Goal: Task Accomplishment & Management: Manage account settings

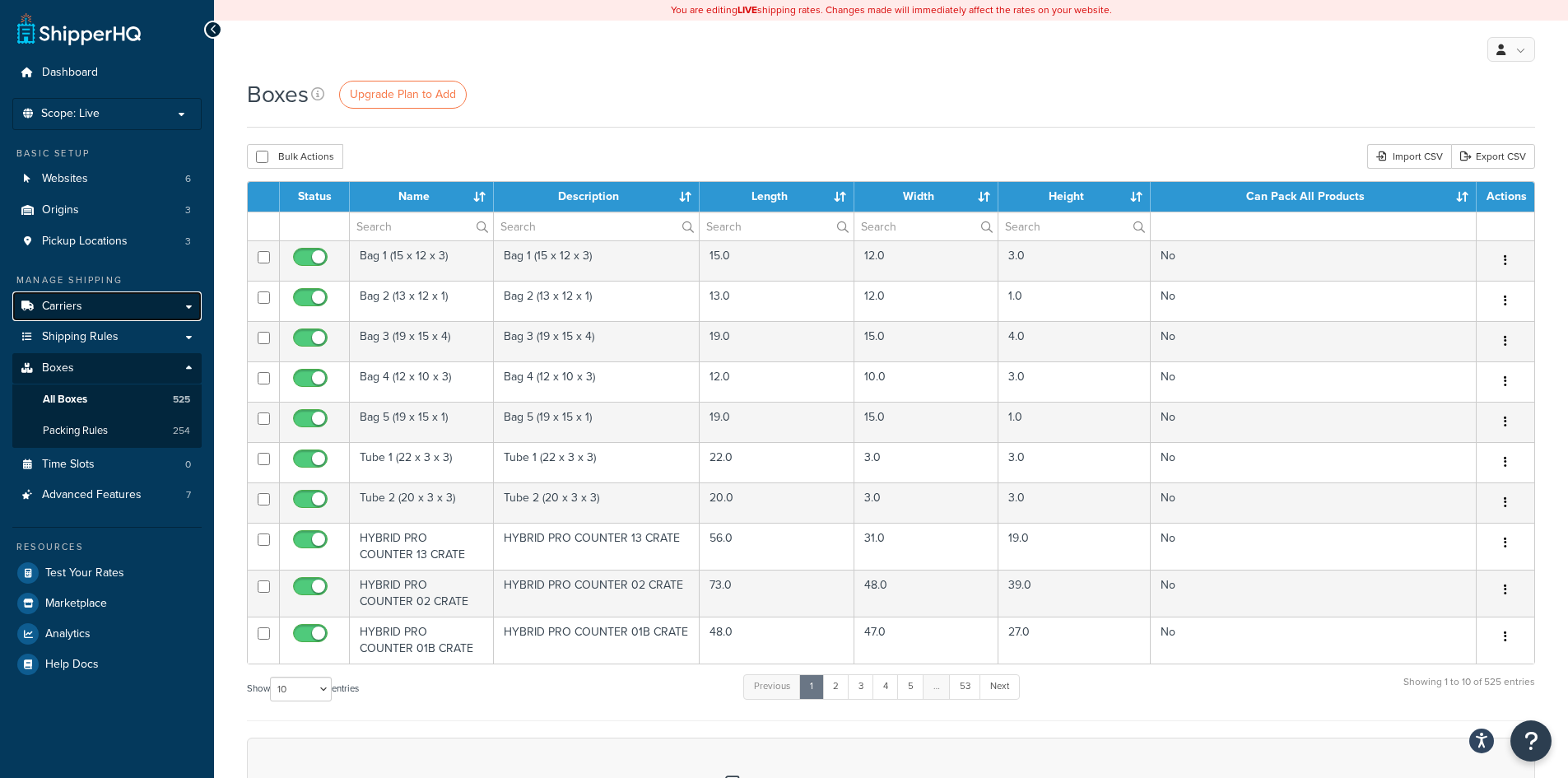
click at [85, 303] on link "Carriers" at bounding box center [107, 306] width 189 height 30
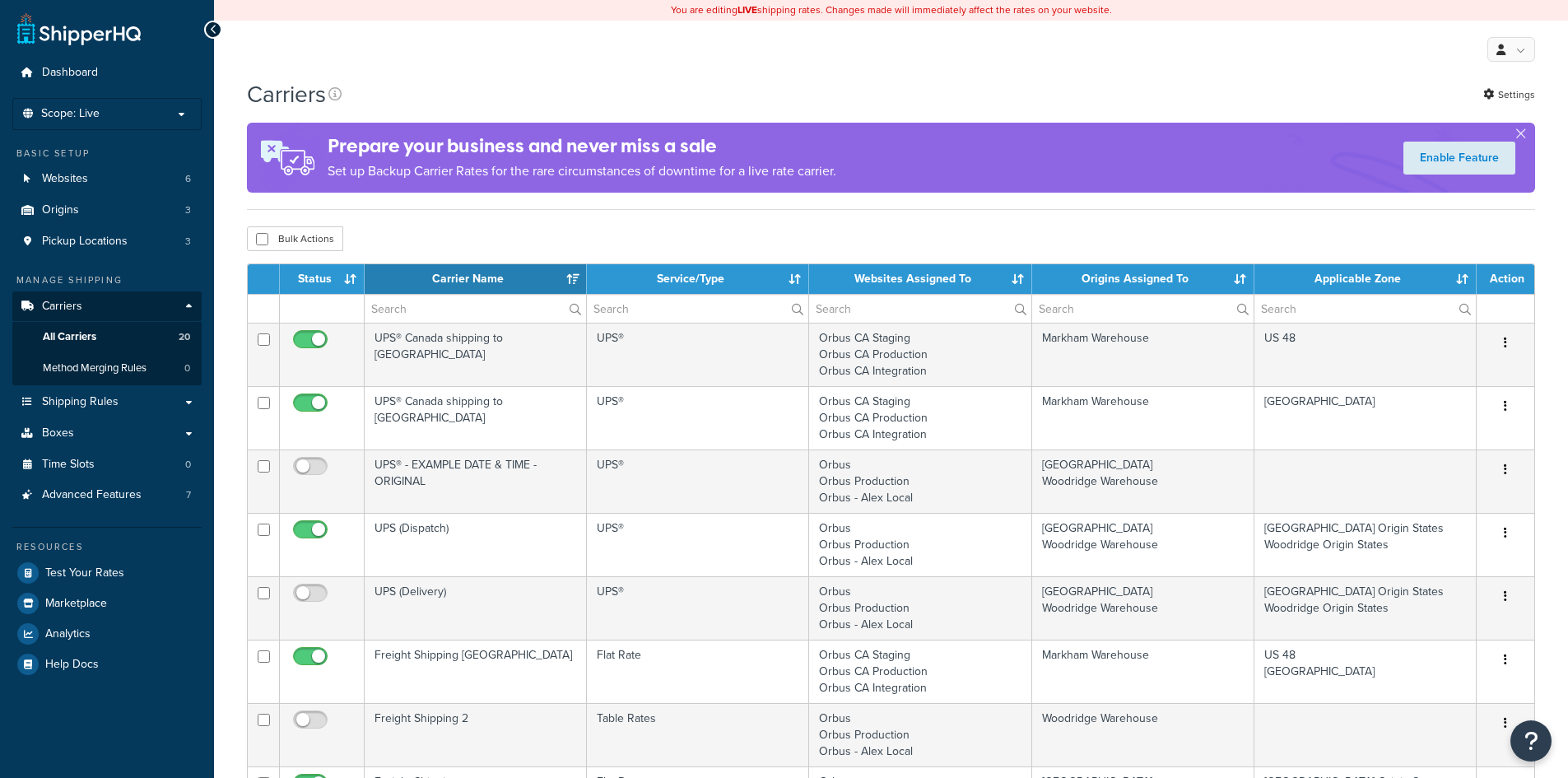
select select "15"
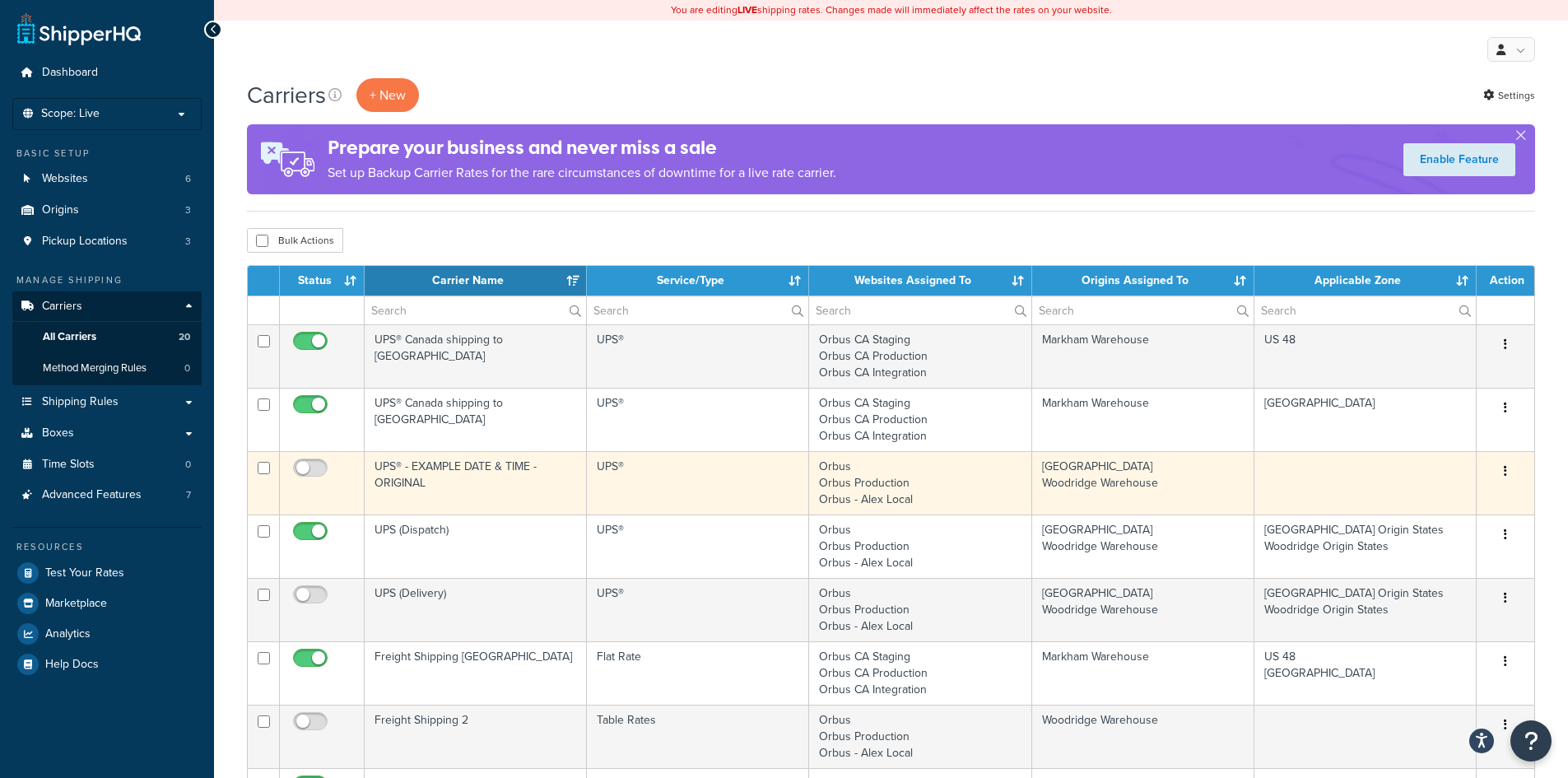
click at [1504, 466] on icon "button" at bounding box center [1505, 471] width 3 height 11
click at [1405, 568] on link "Delete" at bounding box center [1438, 571] width 130 height 34
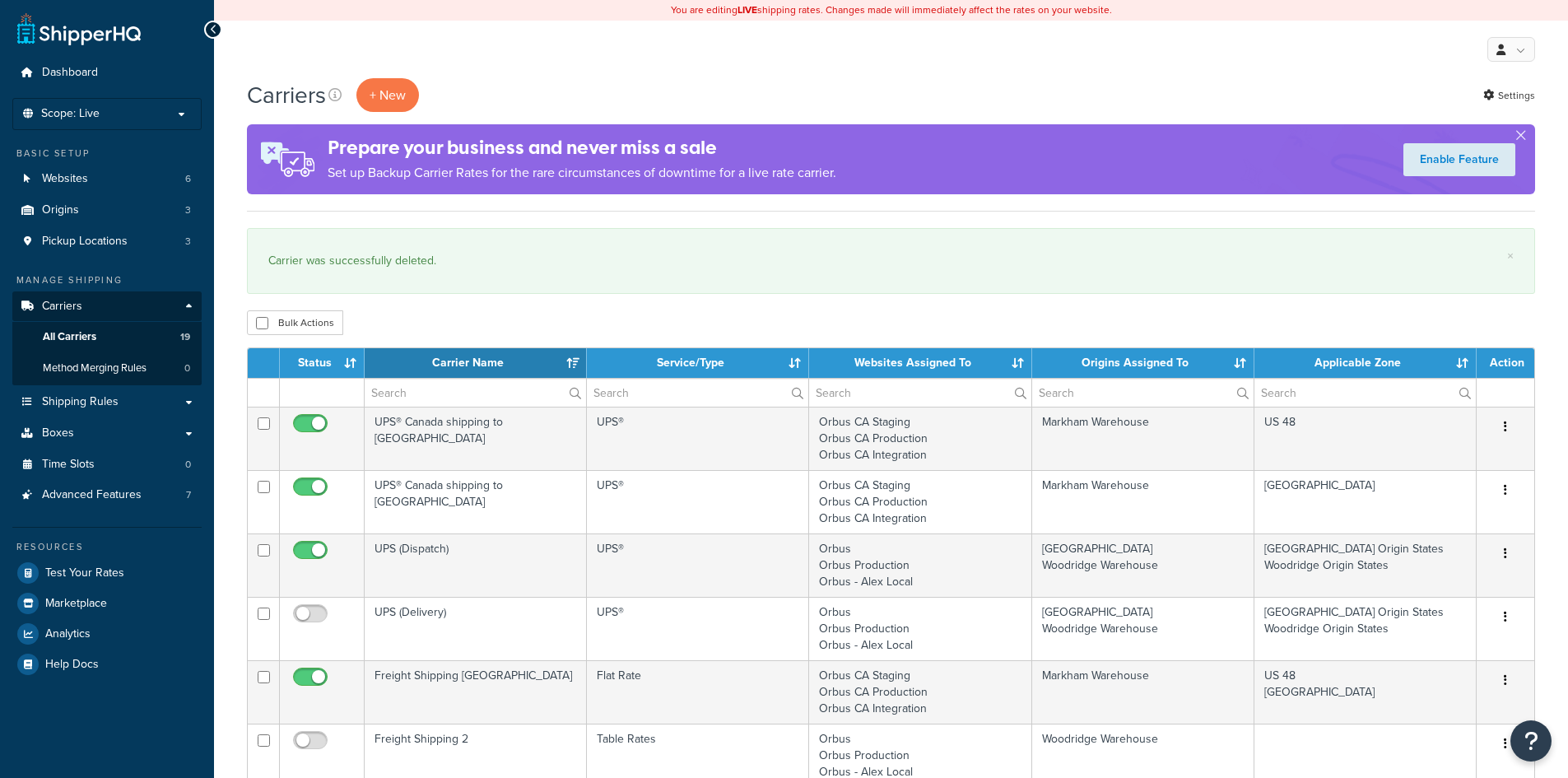
select select "15"
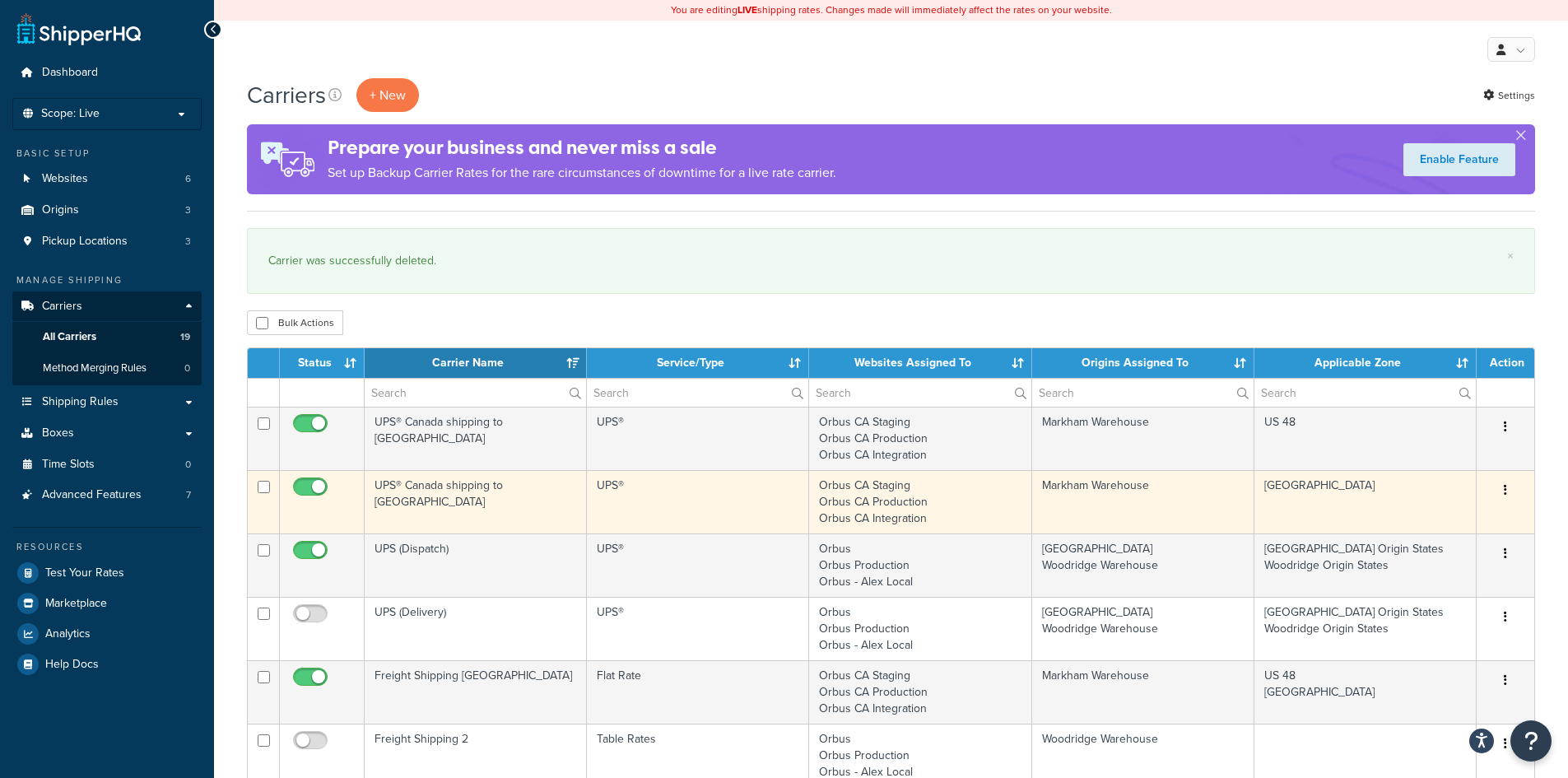
scroll to position [164, 0]
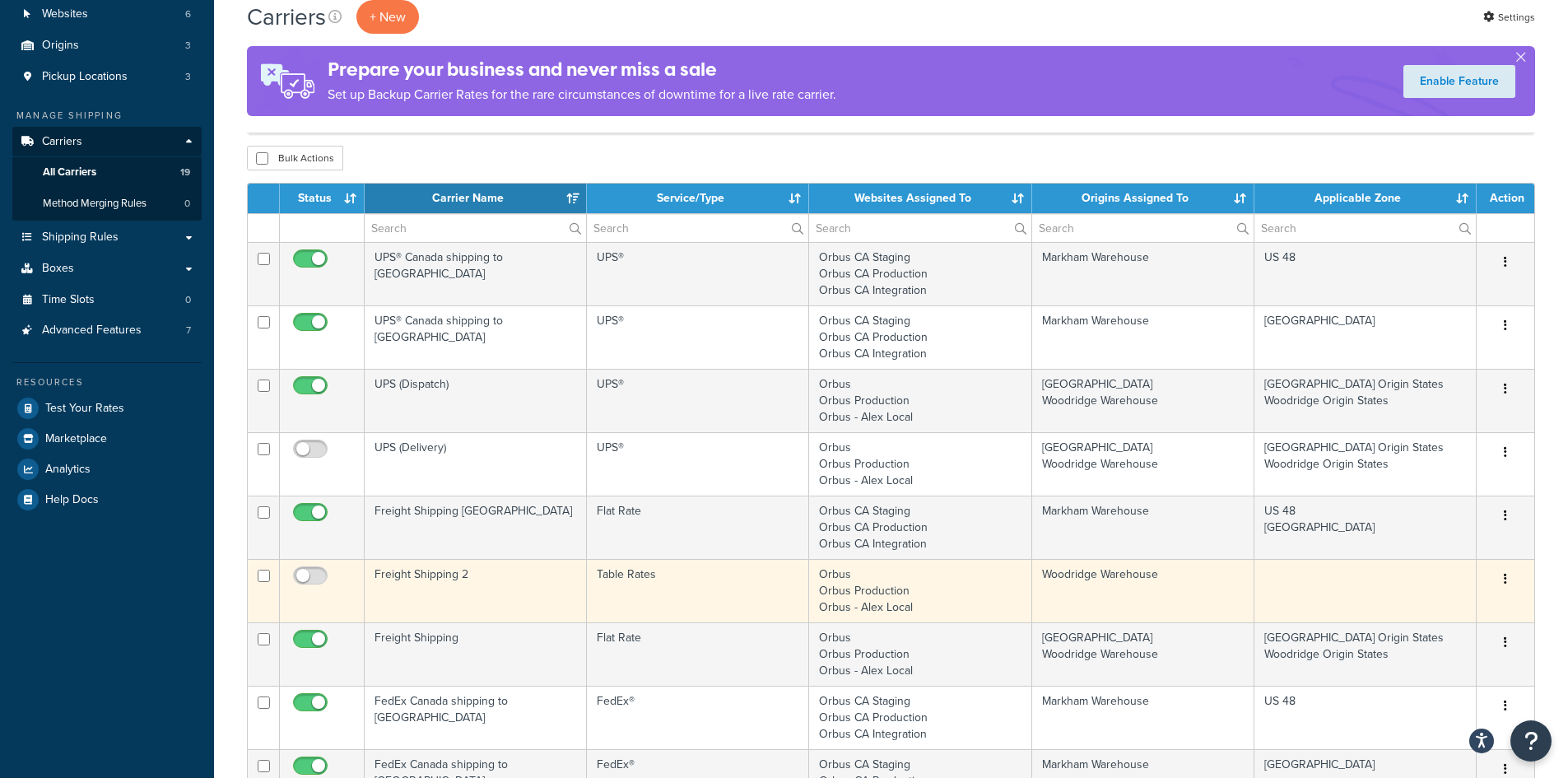
click at [1508, 579] on button "button" at bounding box center [1504, 579] width 23 height 27
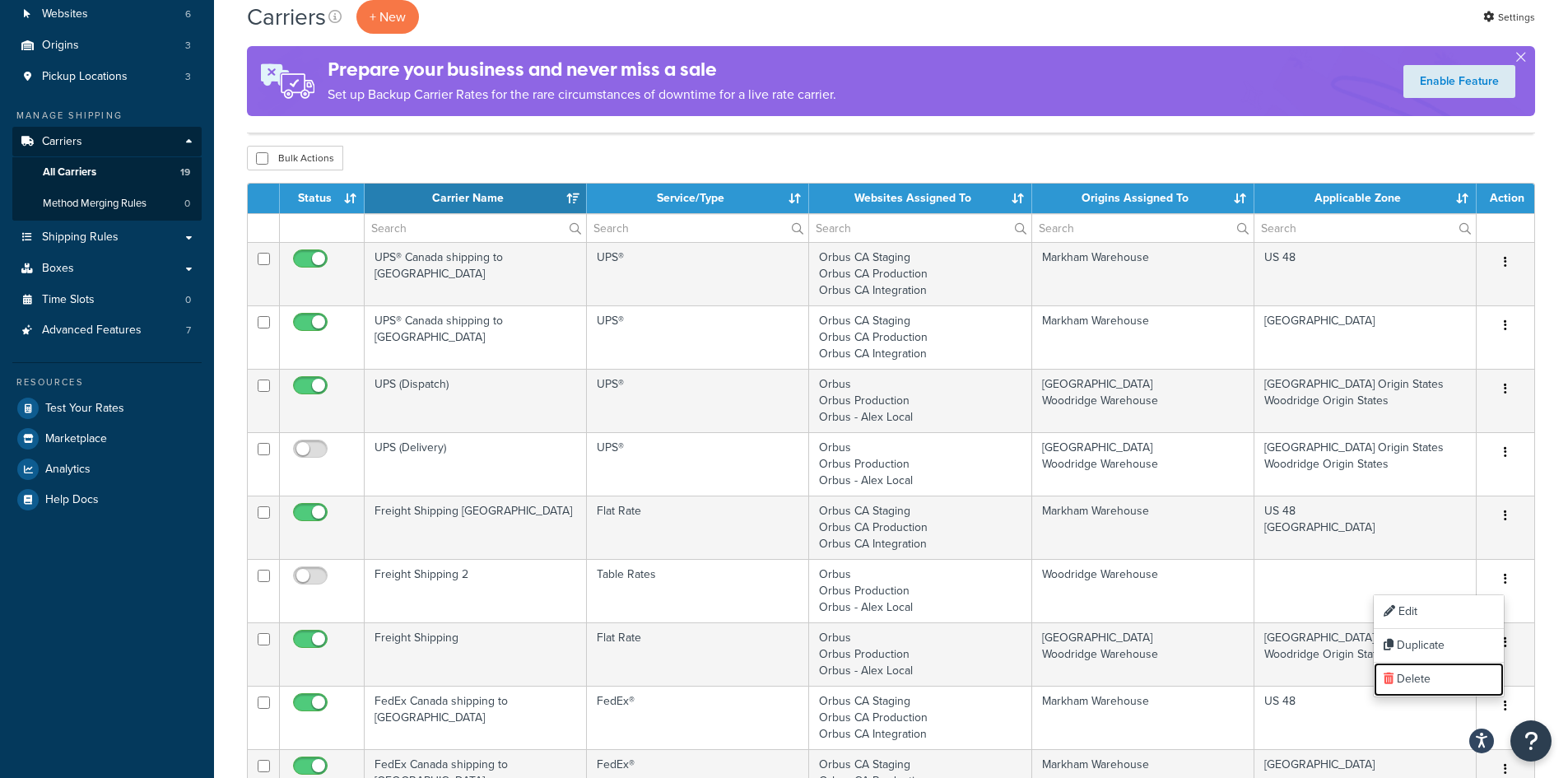
drag, startPoint x: 1423, startPoint y: 676, endPoint x: 934, endPoint y: 84, distance: 767.8
click at [1423, 676] on link "Delete" at bounding box center [1438, 679] width 130 height 34
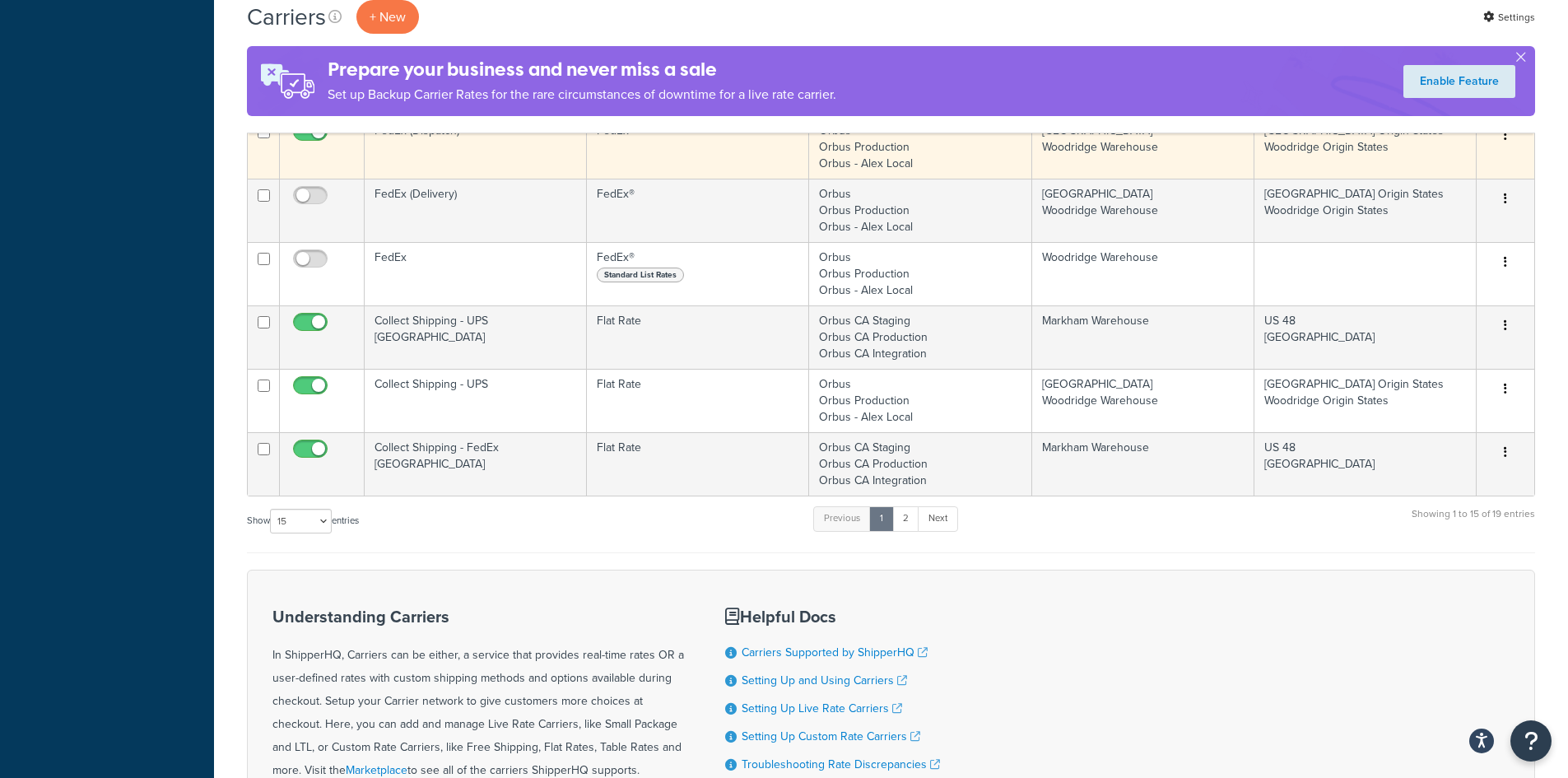
scroll to position [905, 0]
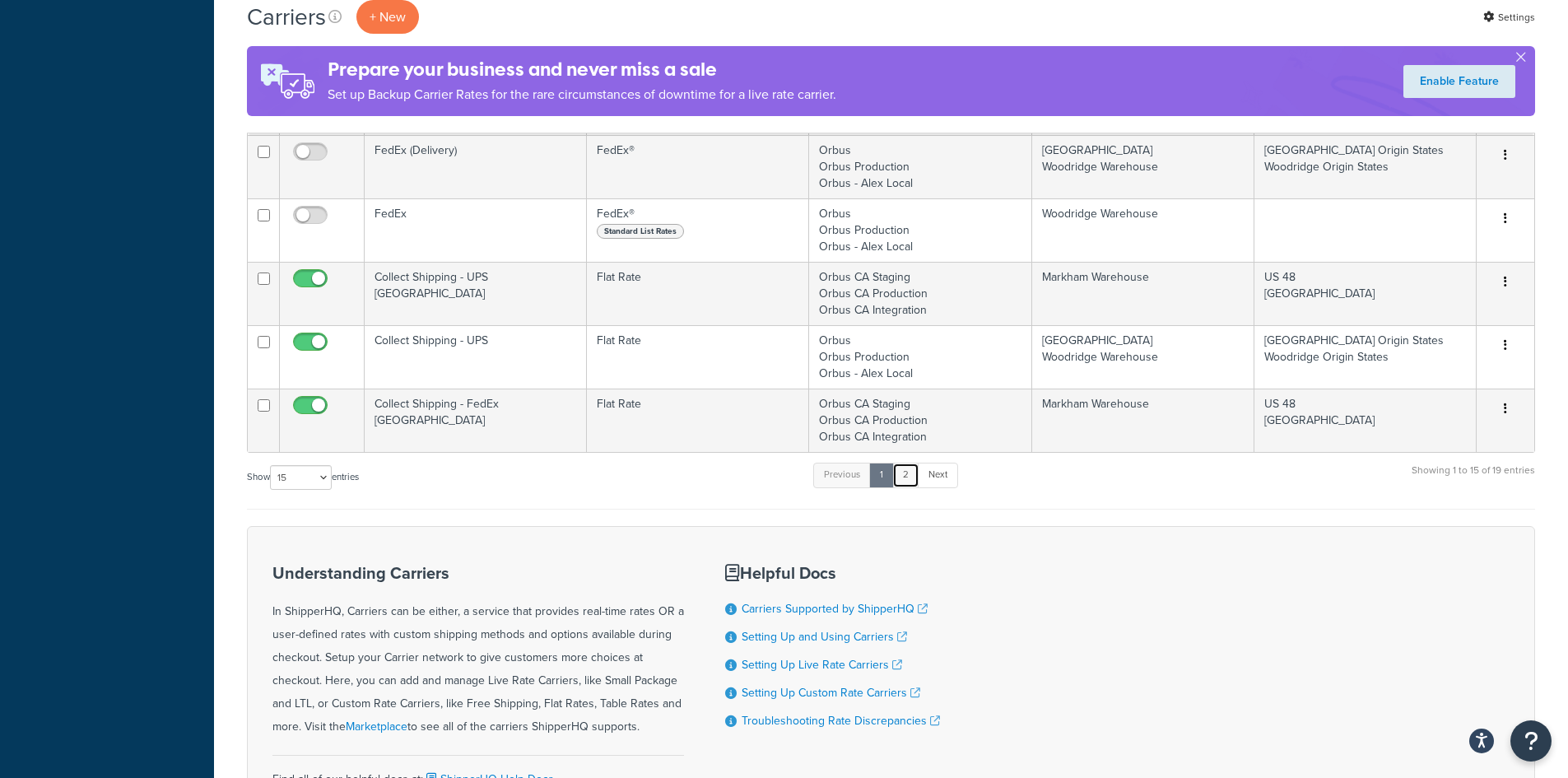
click at [913, 484] on link "2" at bounding box center [906, 475] width 28 height 25
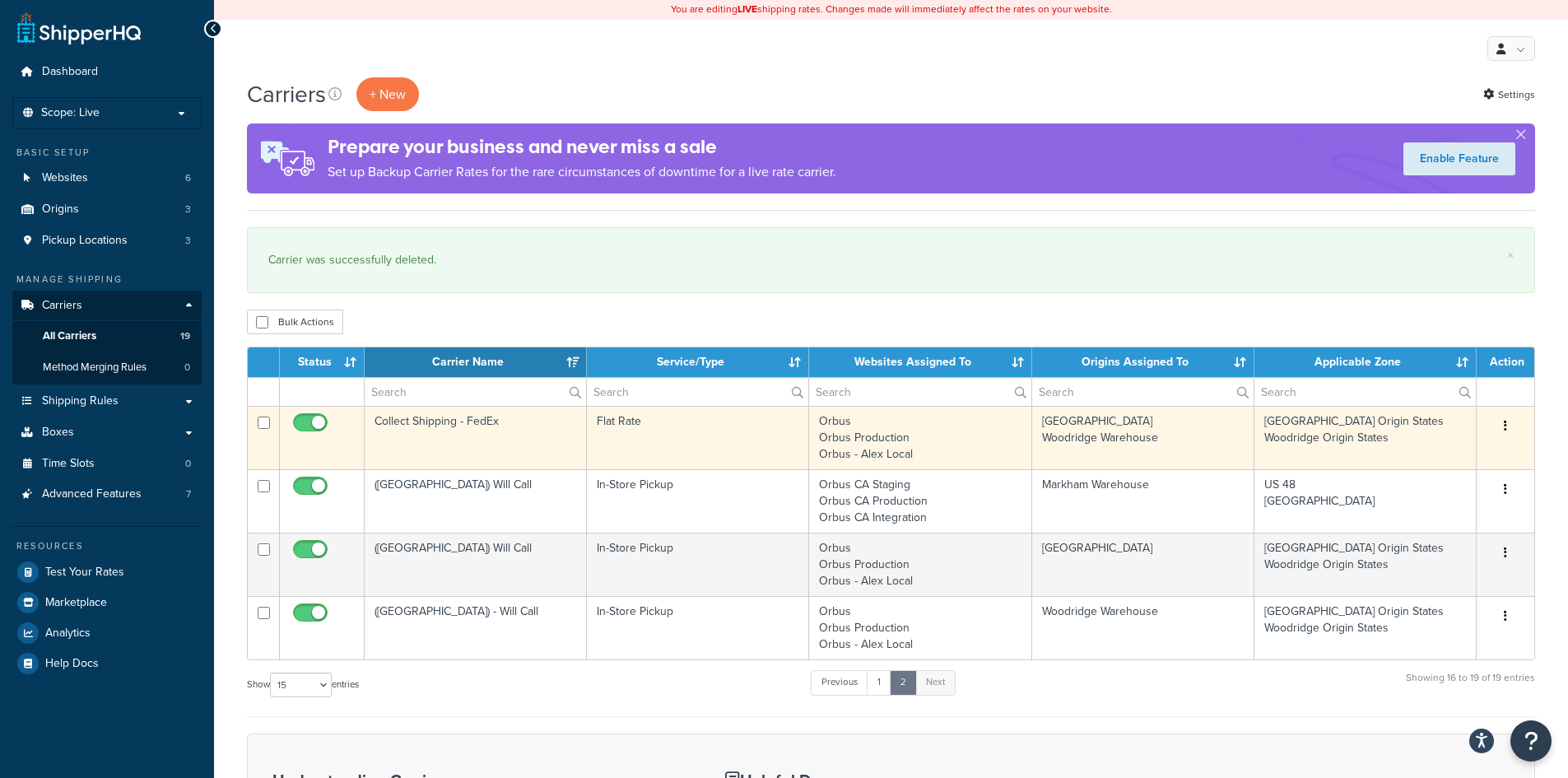
scroll to position [0, 0]
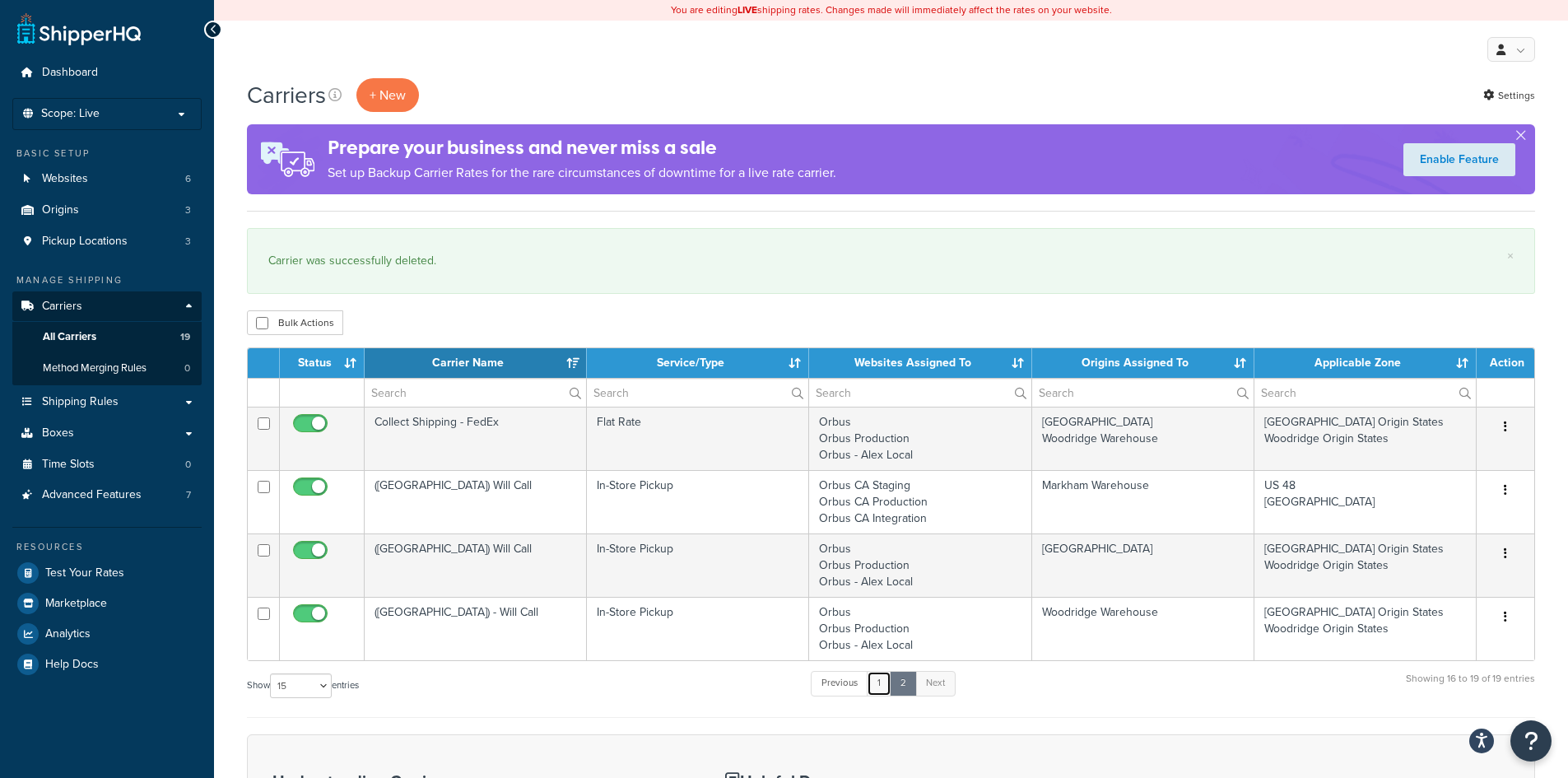
click at [876, 684] on link "1" at bounding box center [878, 683] width 25 height 25
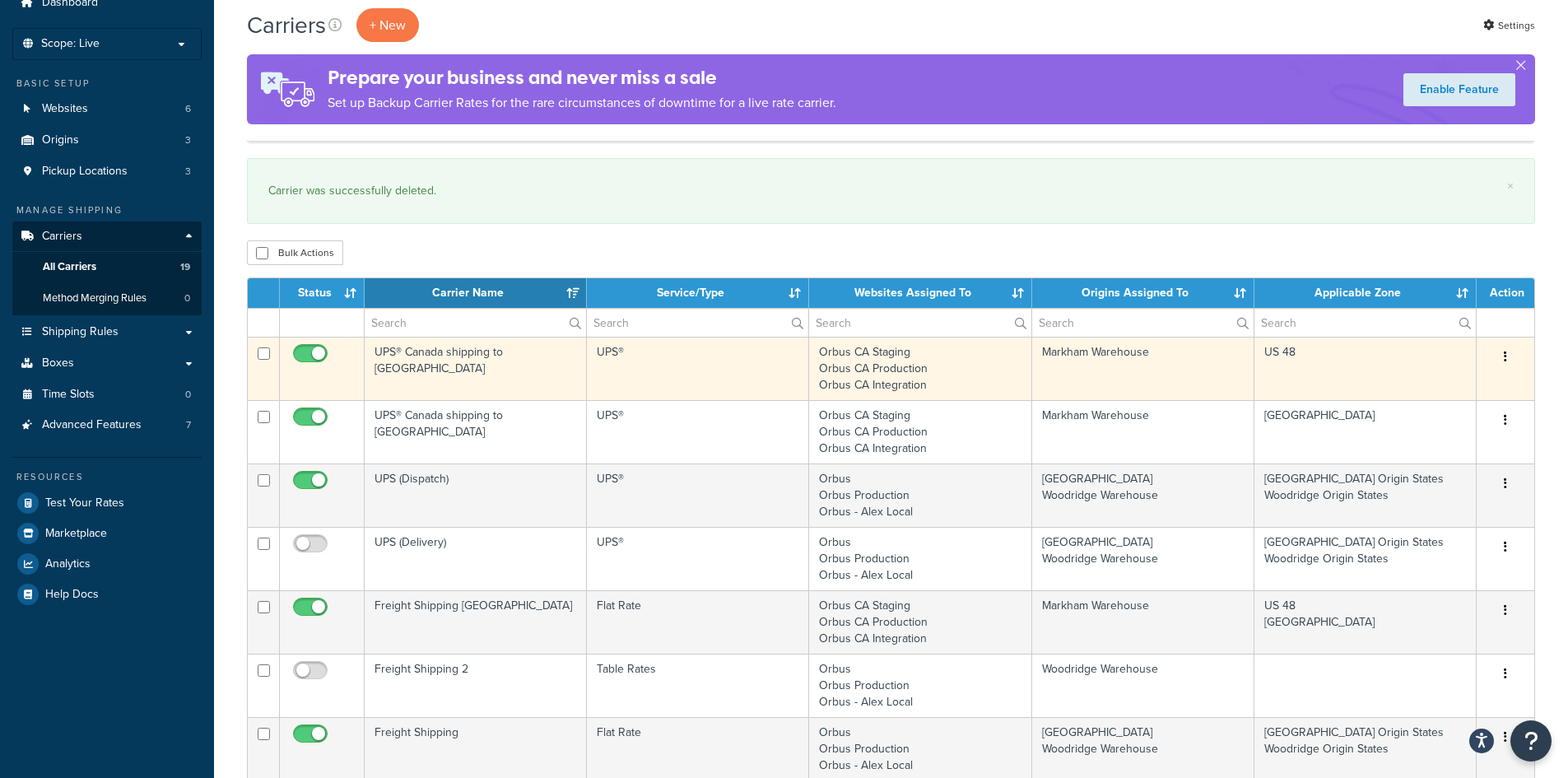
scroll to position [247, 0]
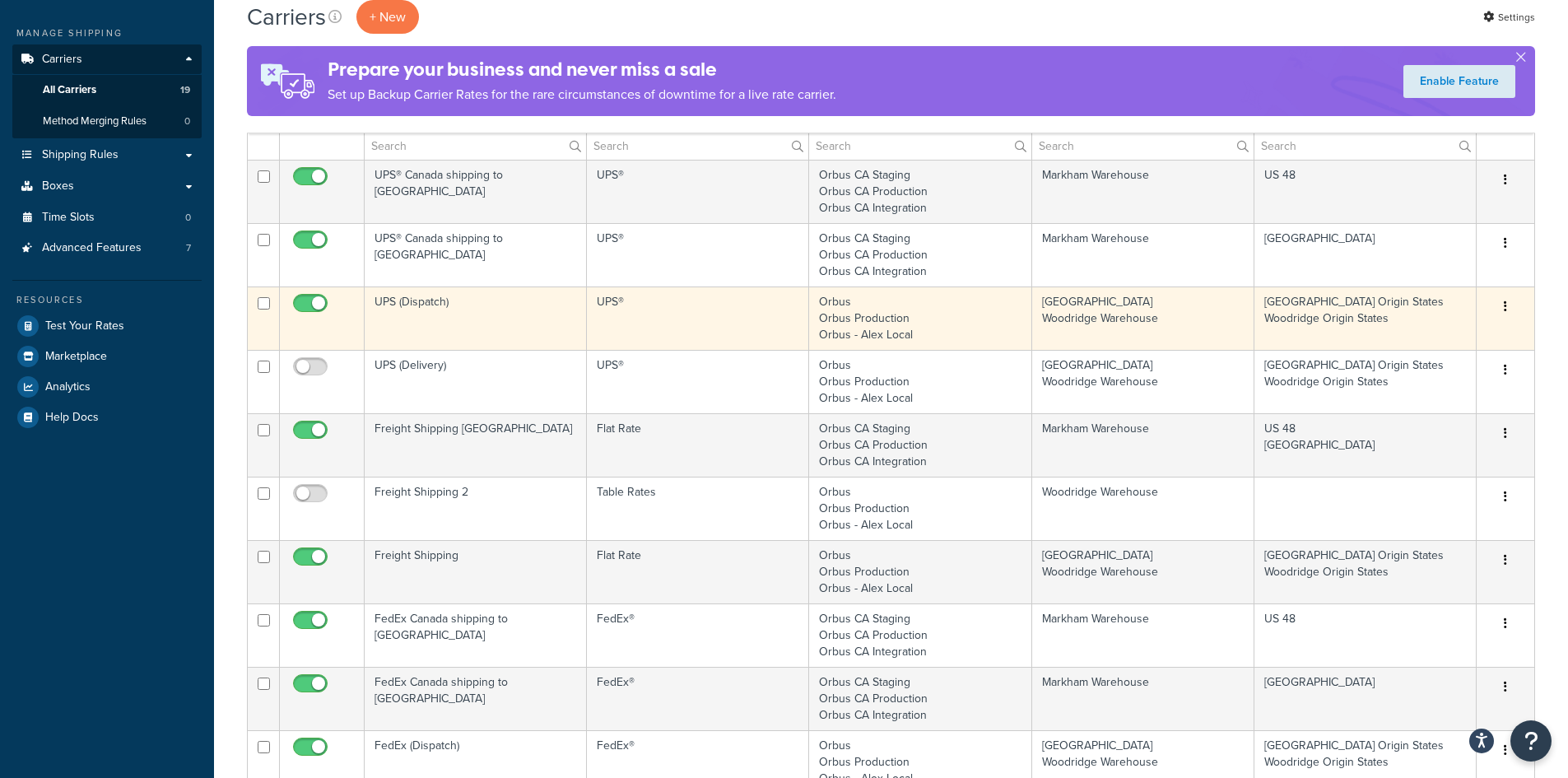
drag, startPoint x: 930, startPoint y: 332, endPoint x: 802, endPoint y: 306, distance: 130.6
click at [802, 306] on tr "UPS (Dispatch) UPS® Orbus Orbus Production Orbus - Alex Local [GEOGRAPHIC_DATA]…" at bounding box center [890, 318] width 1286 height 64
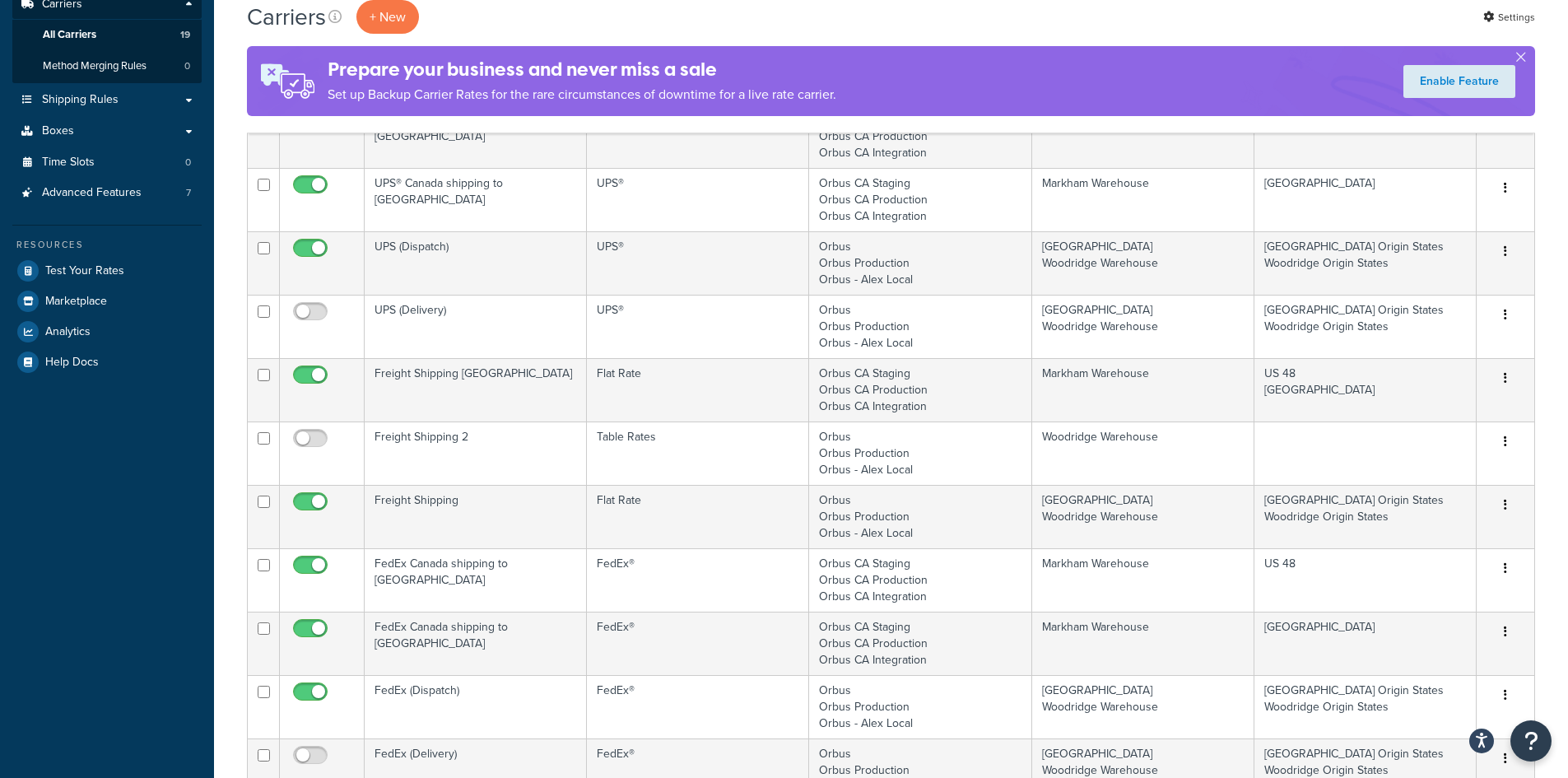
scroll to position [0, 0]
